Goal: Check status: Check status

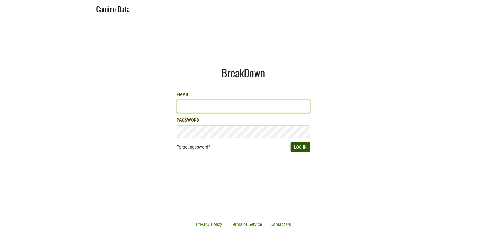
type input "[PERSON_NAME][EMAIL_ADDRESS][DOMAIN_NAME]"
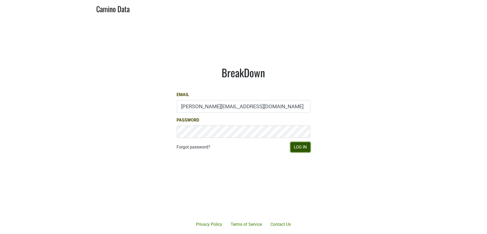
click at [295, 145] on button "Log In" at bounding box center [300, 147] width 20 height 10
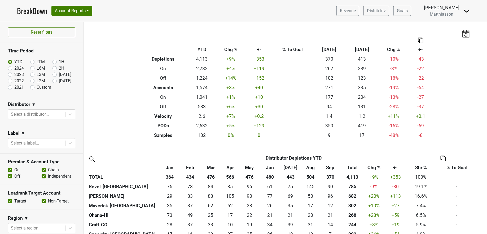
click at [59, 75] on label "Sep '25" at bounding box center [65, 75] width 12 height 6
click at [52, 75] on input "Sep '25" at bounding box center [62, 74] width 21 height 5
radio input "true"
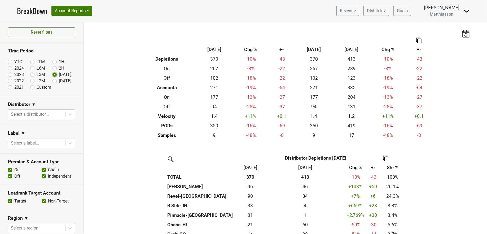
scroll to position [6, 0]
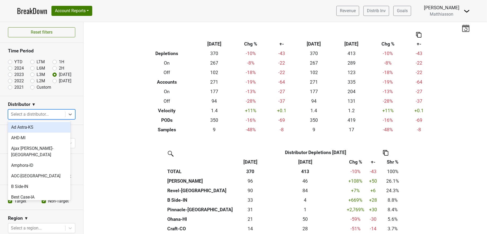
click at [53, 114] on div at bounding box center [37, 114] width 52 height 7
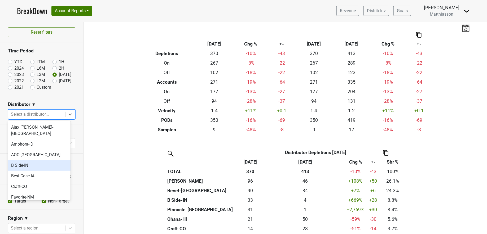
scroll to position [25, 0]
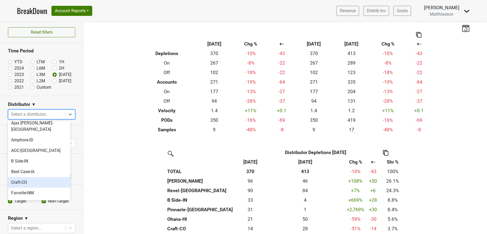
click at [44, 178] on div "Craft-CO" at bounding box center [39, 182] width 63 height 11
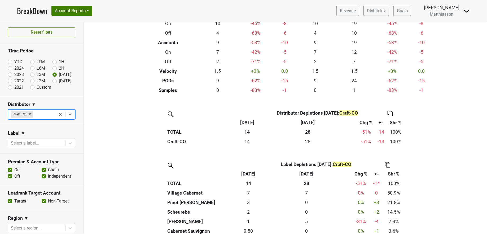
scroll to position [0, 0]
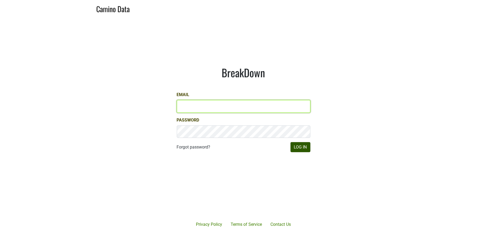
type input "[PERSON_NAME][EMAIL_ADDRESS][DOMAIN_NAME]"
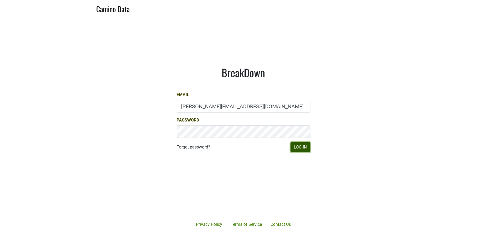
click at [299, 148] on button "Log In" at bounding box center [300, 147] width 20 height 10
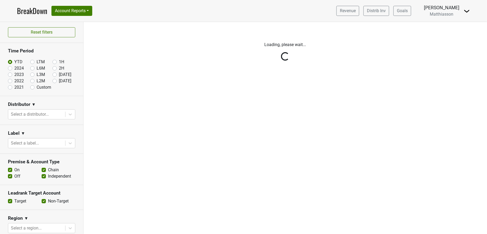
click at [50, 75] on div "Reset filters Time Period YTD LTM 1H 2024 L6M 2H 2023 L3M Sep '25 2022 L2M Oct …" at bounding box center [41, 128] width 83 height 212
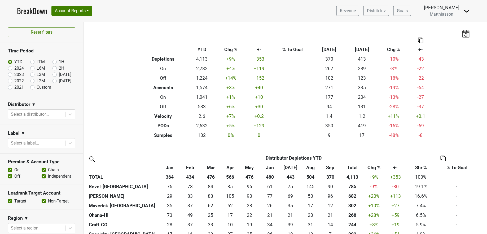
click at [59, 74] on label "Sep '25" at bounding box center [65, 75] width 12 height 6
click at [52, 74] on input "Sep '25" at bounding box center [62, 74] width 21 height 5
radio input "true"
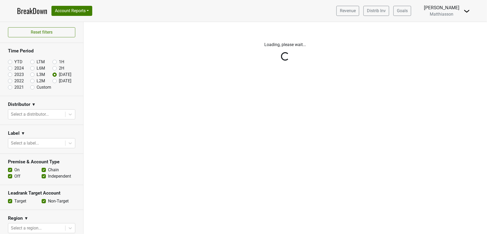
click at [44, 113] on div "Reset filters Time Period YTD LTM 1H 2024 L6M 2H 2023 L3M Sep '25 2022 L2M Oct …" at bounding box center [41, 128] width 83 height 212
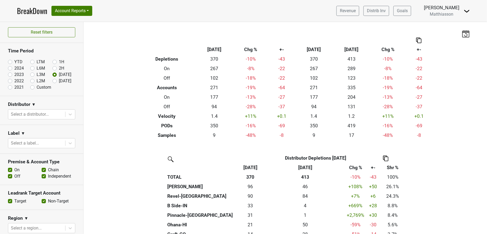
click at [44, 113] on div at bounding box center [37, 114] width 52 height 7
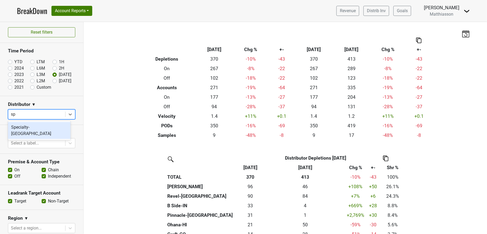
type input "spe"
click at [47, 126] on div "Specialty-GA" at bounding box center [39, 130] width 63 height 17
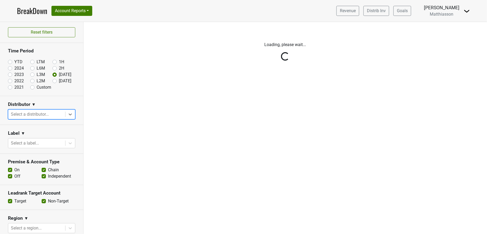
click at [45, 114] on div "Reset filters Time Period YTD LTM 1H 2024 L6M 2H 2023 L3M Sep '25 2022 L2M Oct …" at bounding box center [41, 128] width 83 height 212
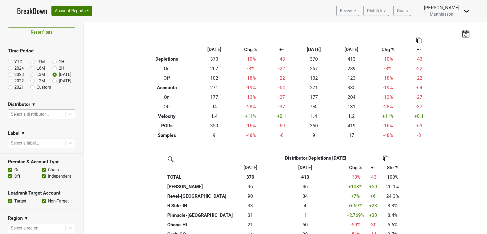
click at [45, 114] on div at bounding box center [37, 114] width 52 height 7
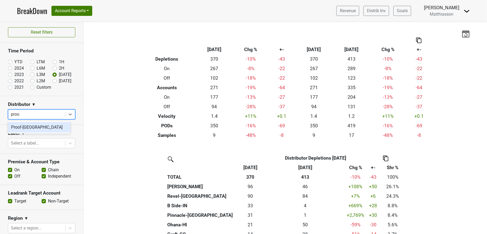
type input "proof"
click at [42, 127] on div "Proof-NC" at bounding box center [39, 127] width 63 height 11
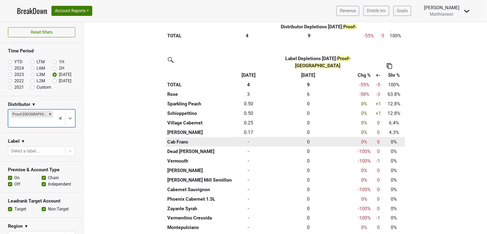
scroll to position [158, 0]
